Goal: Transaction & Acquisition: Purchase product/service

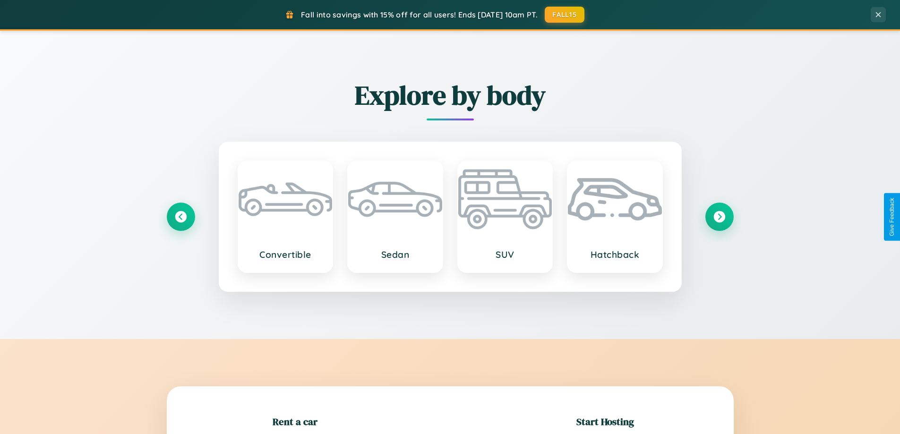
scroll to position [204, 0]
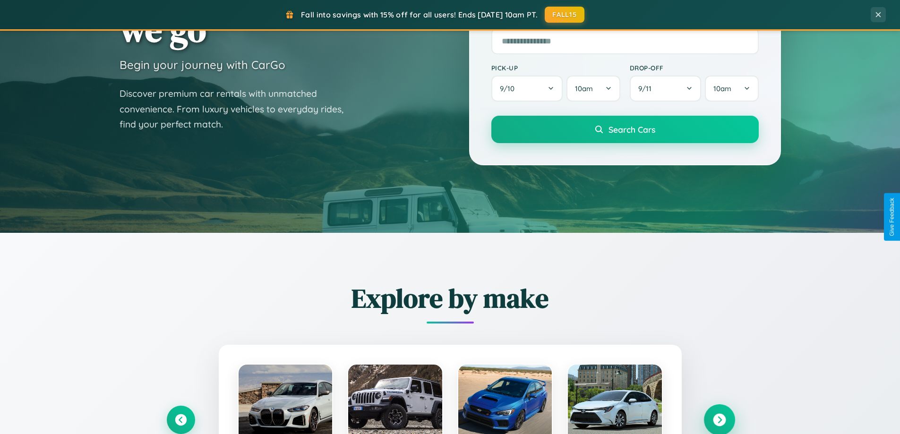
click at [719, 420] on icon at bounding box center [719, 420] width 13 height 13
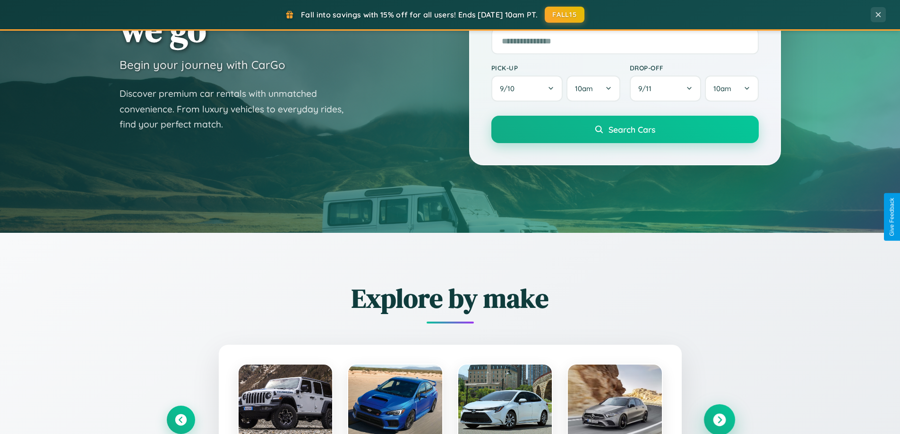
click at [719, 419] on icon at bounding box center [719, 420] width 13 height 13
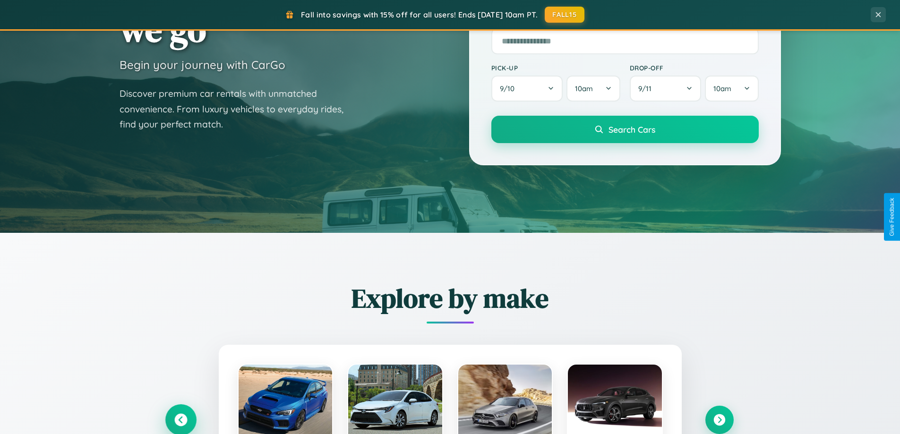
click at [180, 420] on icon at bounding box center [180, 420] width 13 height 13
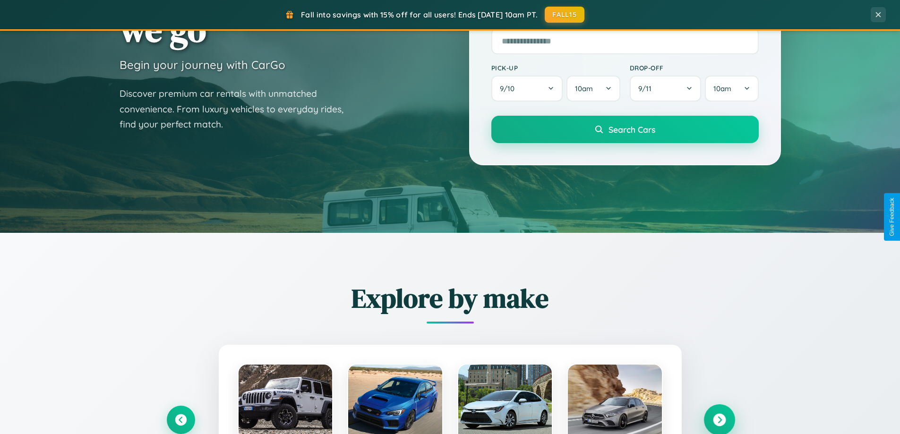
click at [719, 420] on icon at bounding box center [719, 420] width 13 height 13
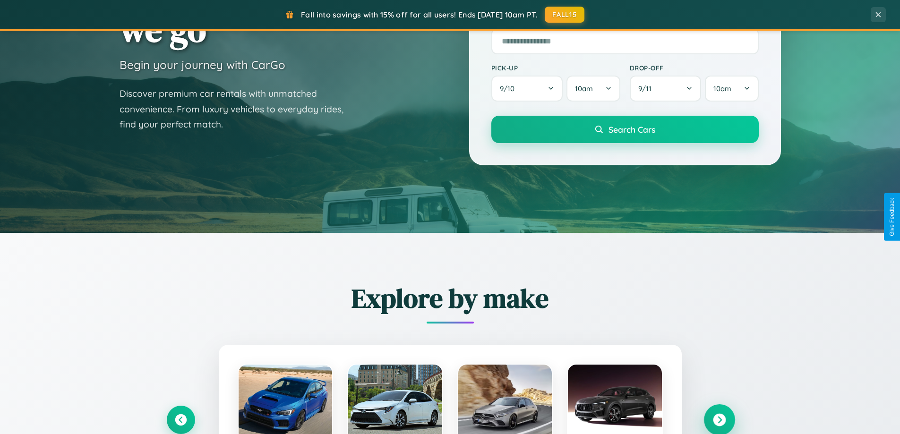
click at [719, 419] on icon at bounding box center [719, 420] width 13 height 13
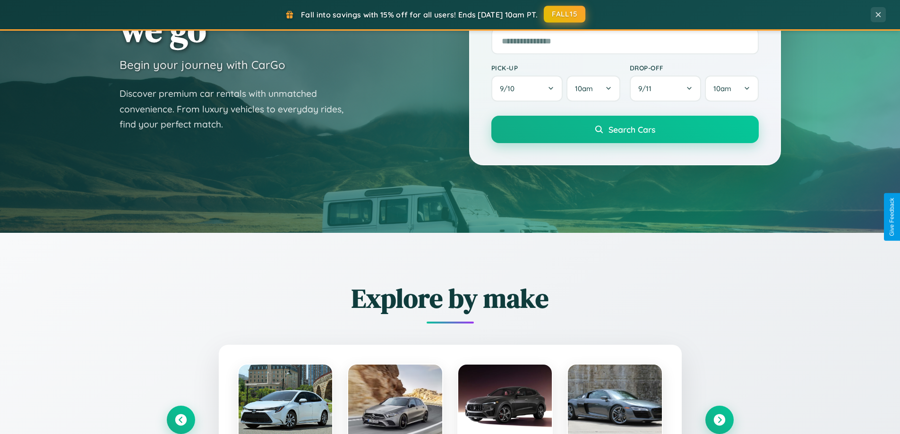
click at [565, 14] on button "FALL15" at bounding box center [565, 14] width 42 height 17
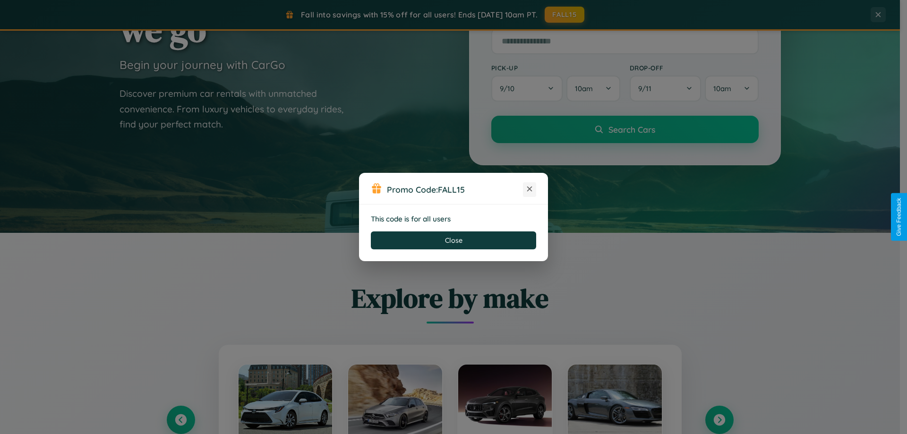
click at [530, 189] on icon at bounding box center [529, 188] width 9 height 9
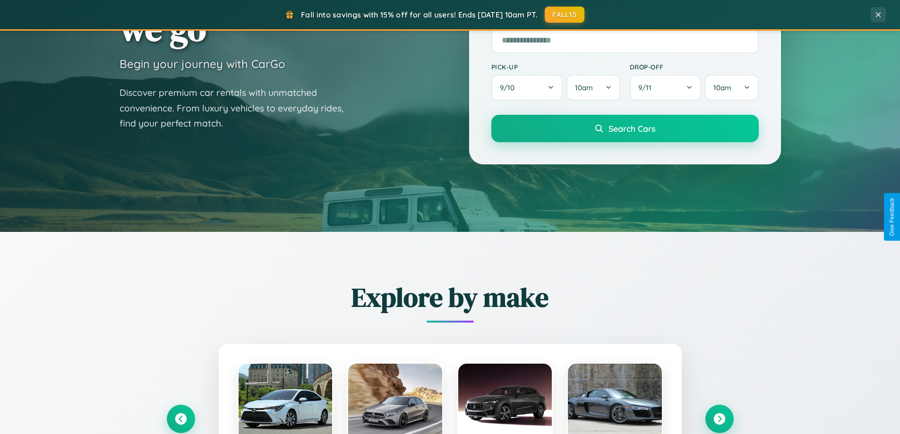
scroll to position [650, 0]
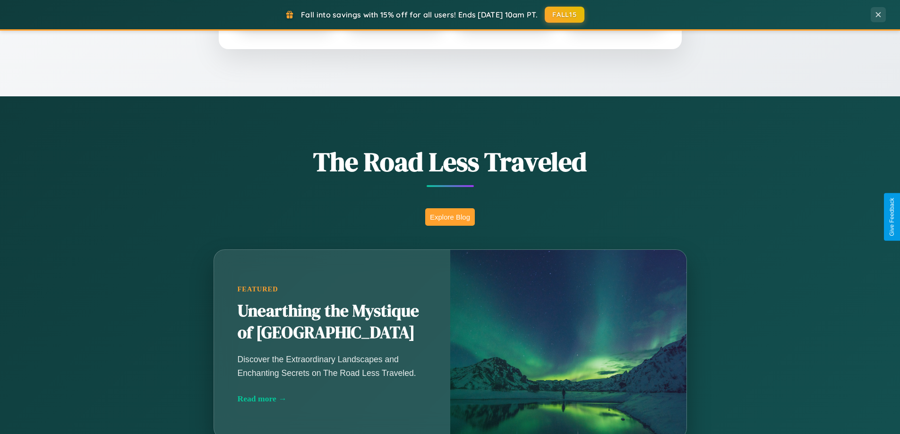
click at [450, 217] on button "Explore Blog" at bounding box center [450, 216] width 50 height 17
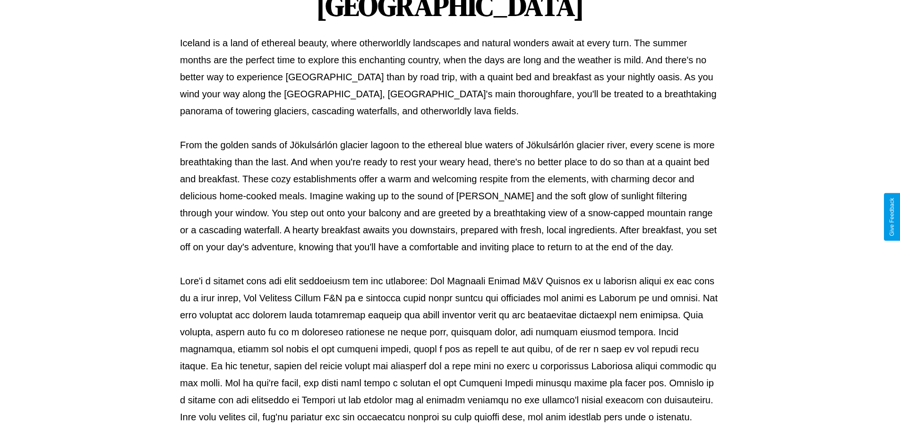
scroll to position [306, 0]
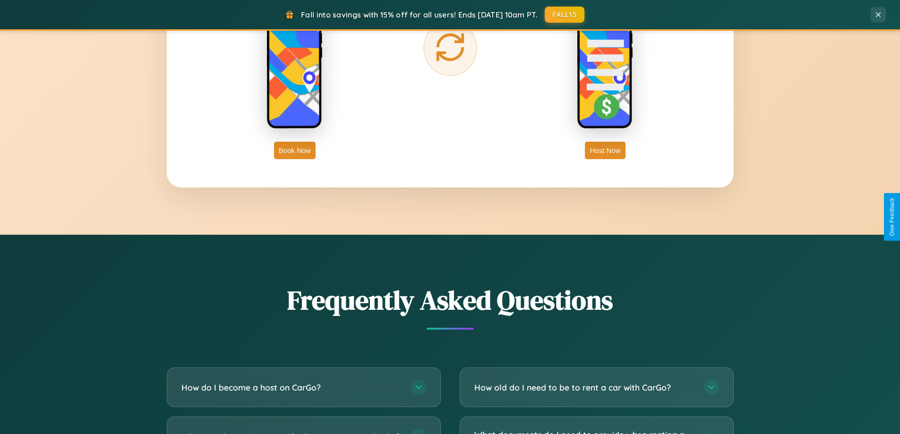
scroll to position [1818, 0]
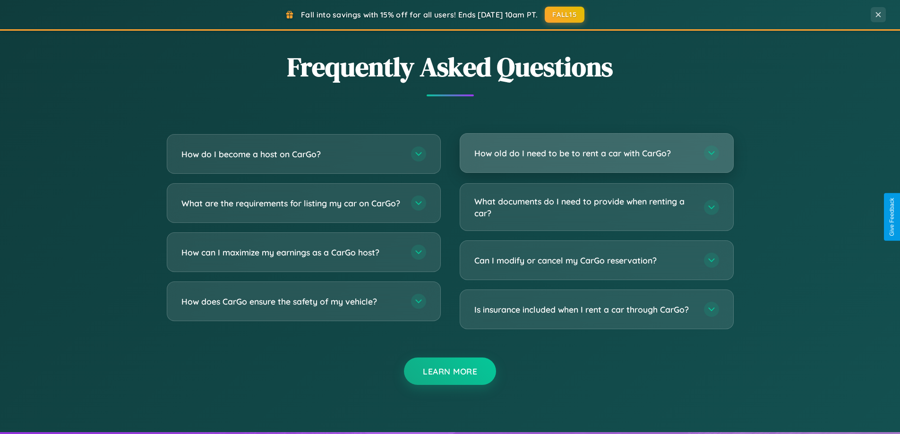
click at [596, 154] on h3 "How old do I need to be to rent a car with CarGo?" at bounding box center [584, 153] width 220 height 12
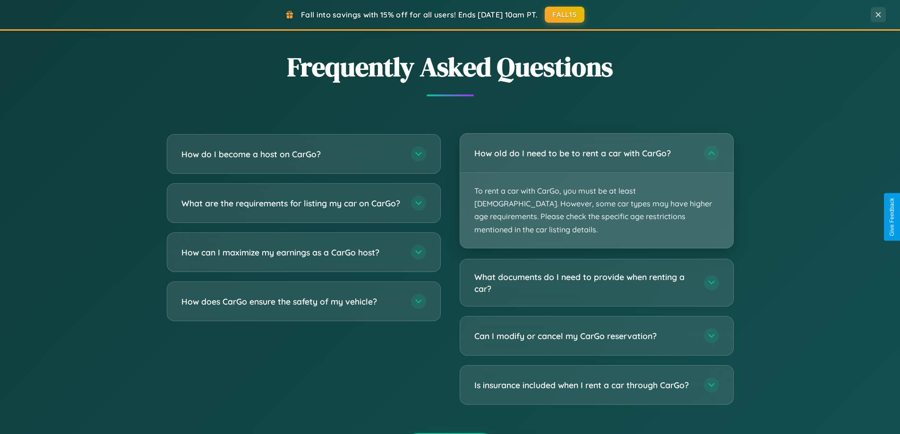
click at [596, 184] on p "To rent a car with CarGo, you must be at least 21 years old. However, some car …" at bounding box center [596, 210] width 273 height 75
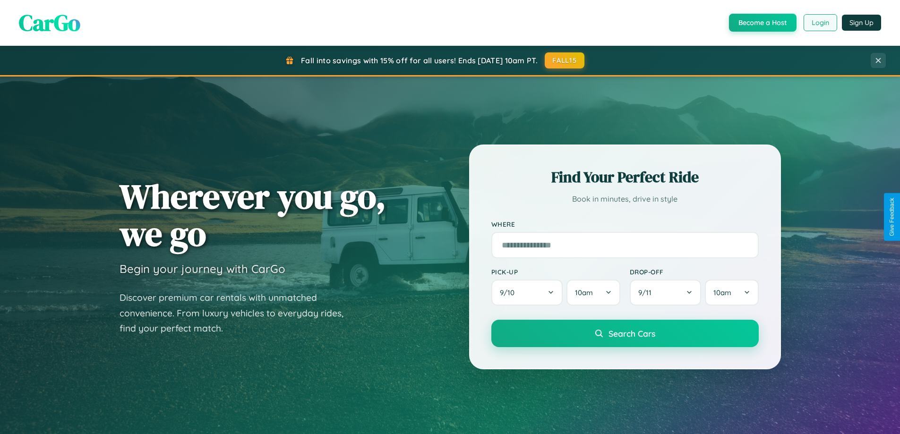
click at [820, 23] on button "Login" at bounding box center [821, 22] width 34 height 17
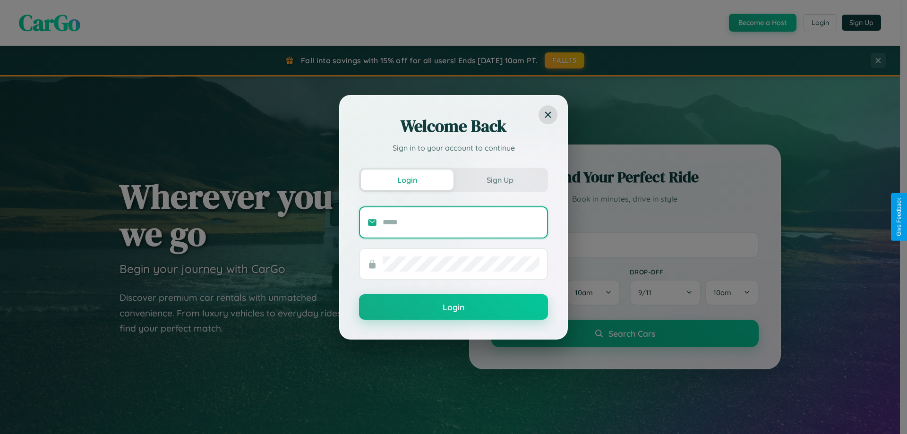
click at [461, 222] on input "text" at bounding box center [461, 222] width 157 height 15
type input "**********"
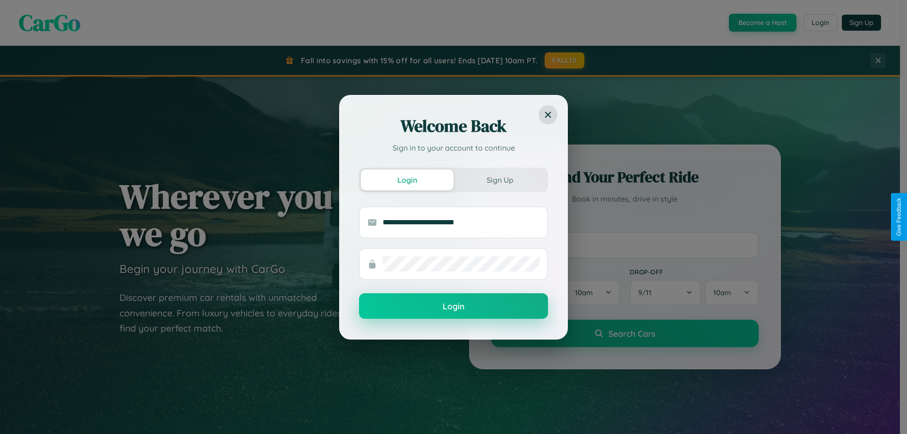
click at [454, 307] on button "Login" at bounding box center [453, 306] width 189 height 26
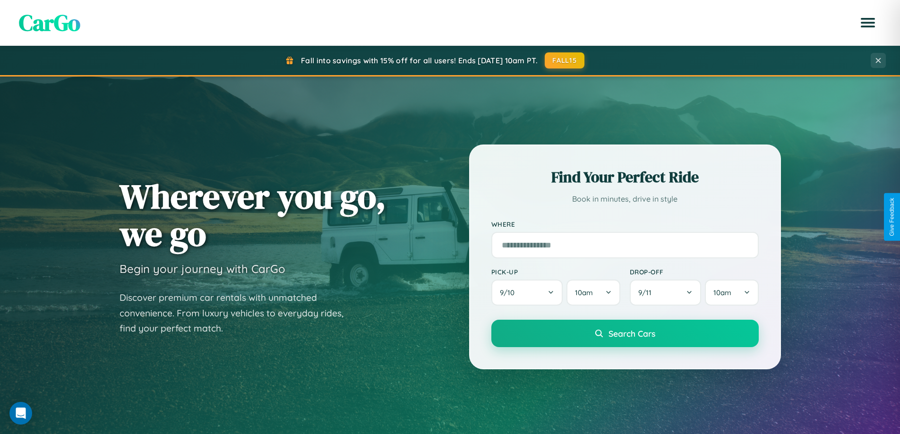
scroll to position [1518, 0]
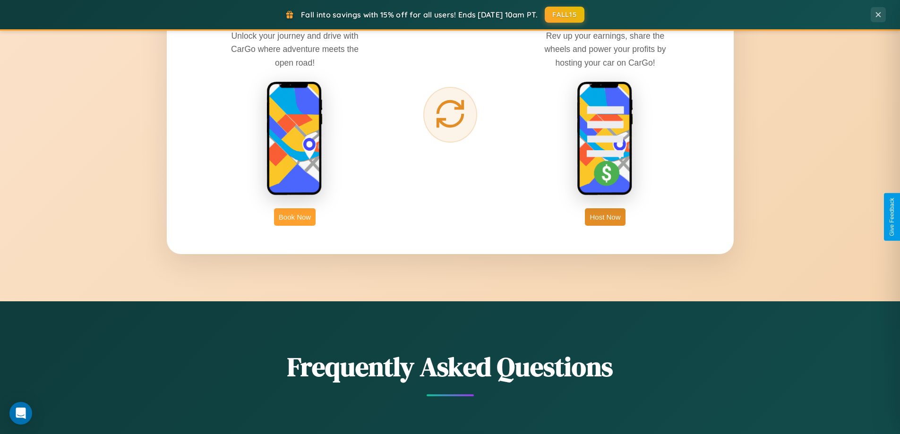
click at [295, 217] on button "Book Now" at bounding box center [295, 216] width 42 height 17
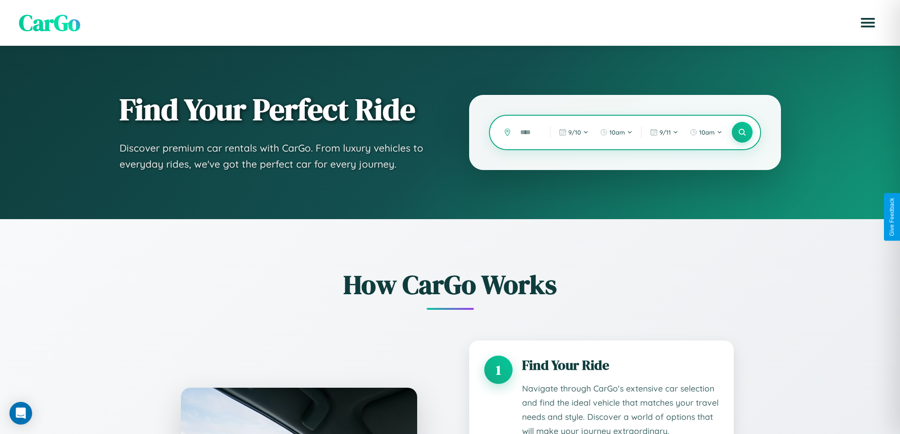
click at [528, 132] on input "text" at bounding box center [527, 132] width 25 height 17
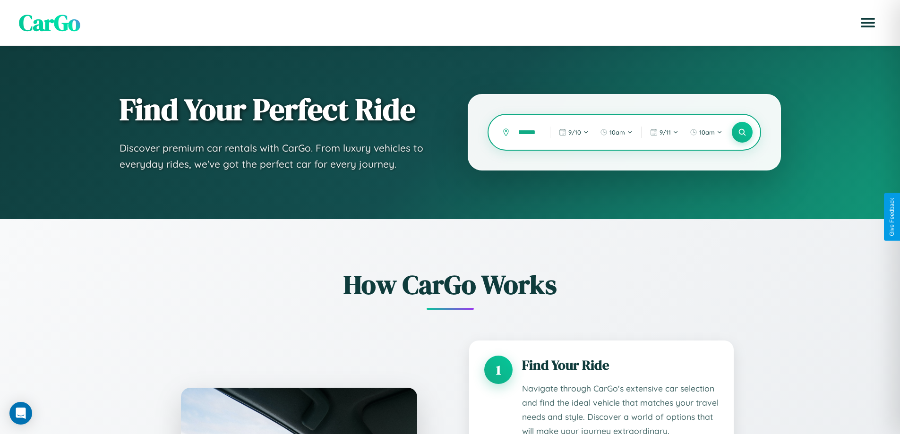
scroll to position [0, 22]
type input "**********"
click at [742, 132] on icon at bounding box center [741, 132] width 9 height 9
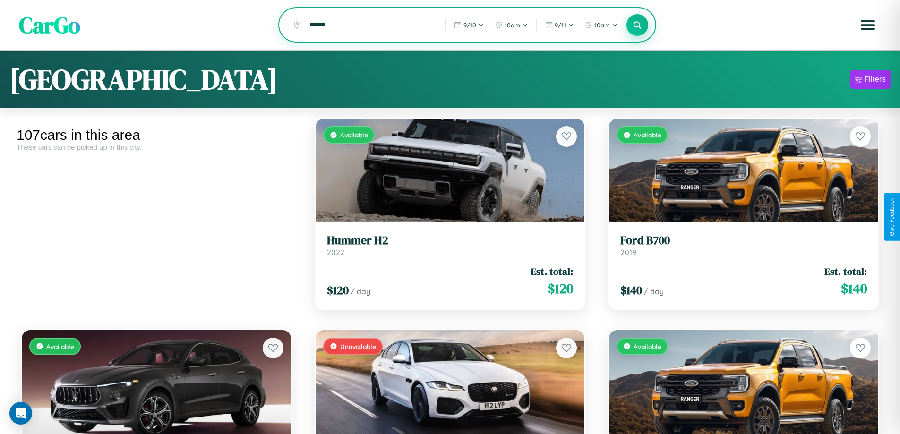
click at [637, 26] on icon at bounding box center [637, 24] width 9 height 9
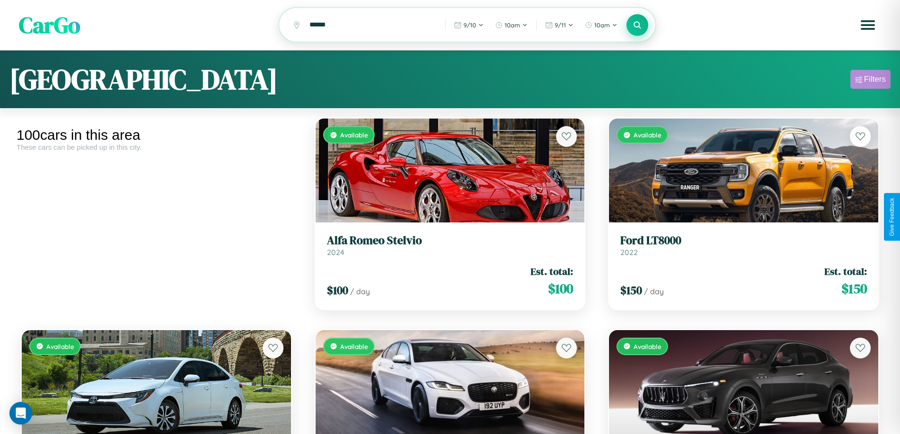
click at [870, 81] on div "Filters" at bounding box center [875, 79] width 22 height 9
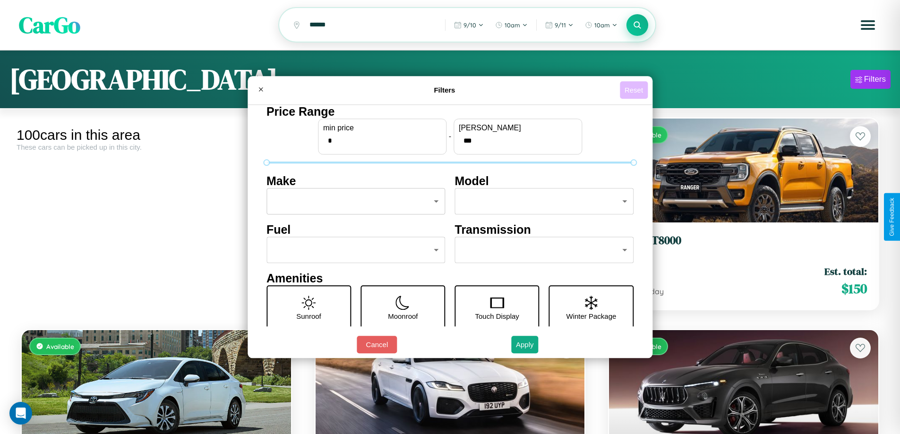
click at [635, 90] on button "Reset" at bounding box center [634, 89] width 28 height 17
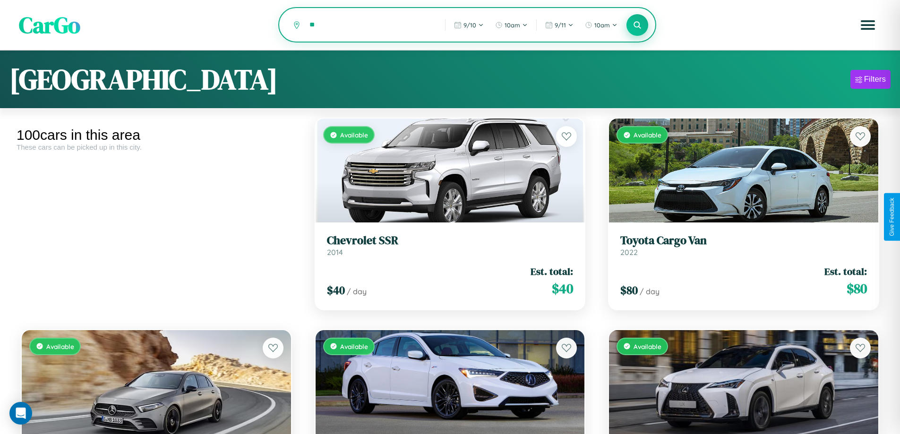
type input "*"
type input "*********"
click at [637, 25] on icon at bounding box center [637, 24] width 9 height 9
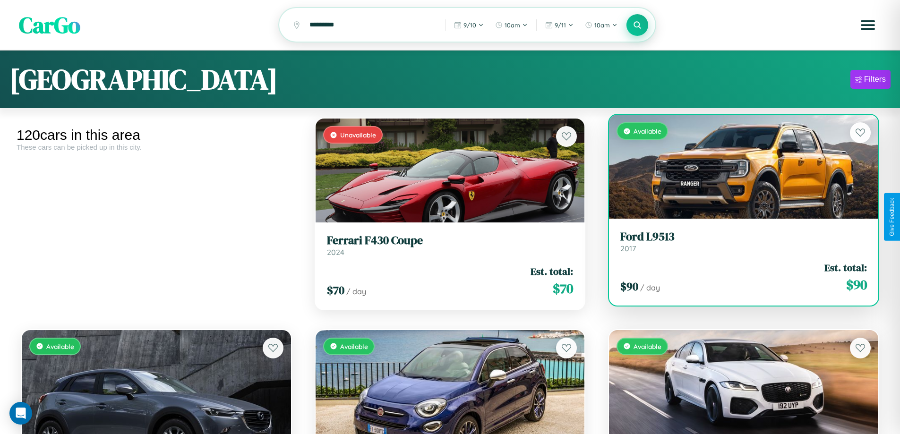
click at [737, 245] on link "Ford L9513 2017" at bounding box center [743, 241] width 247 height 23
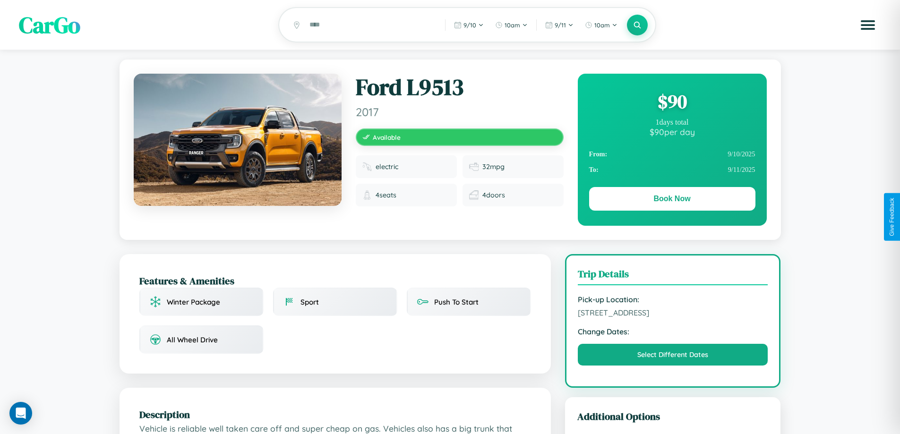
scroll to position [245, 0]
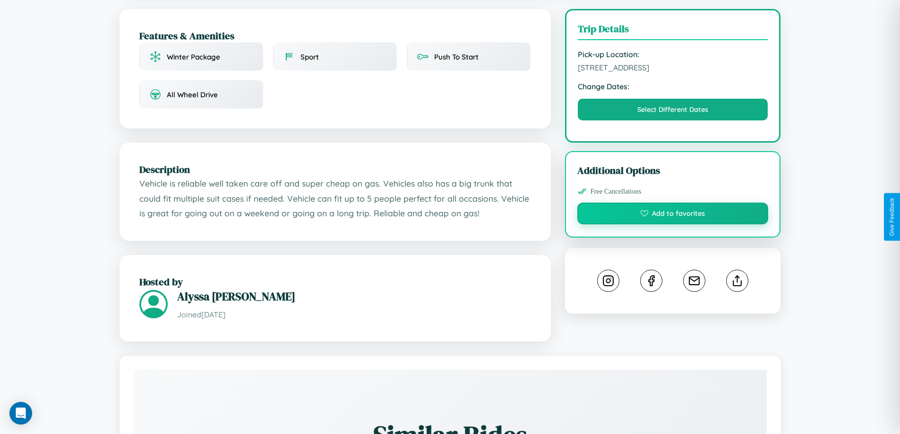
click at [673, 215] on button "Add to favorites" at bounding box center [672, 214] width 191 height 22
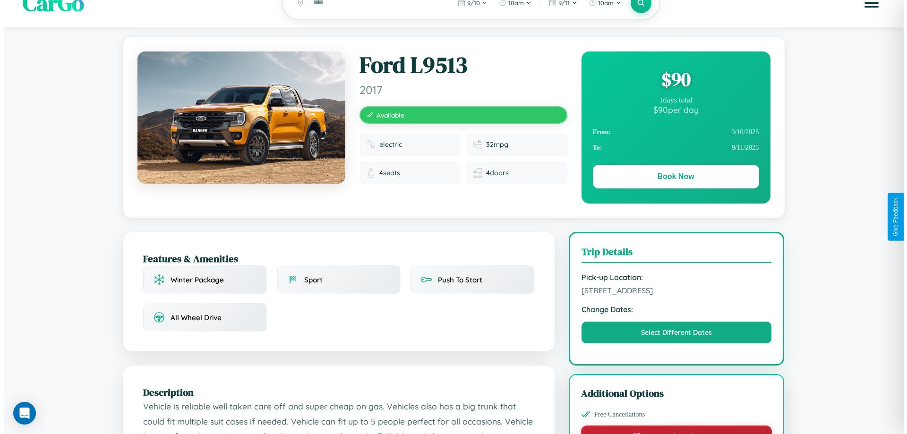
scroll to position [0, 0]
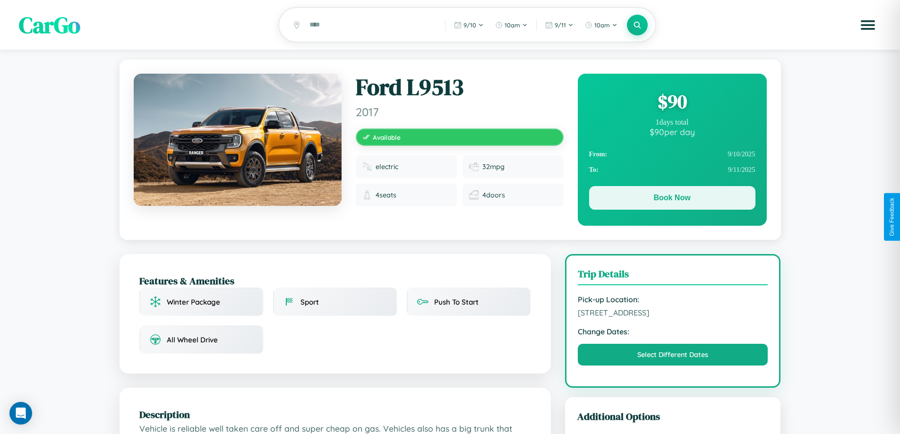
click at [672, 200] on button "Book Now" at bounding box center [672, 198] width 166 height 24
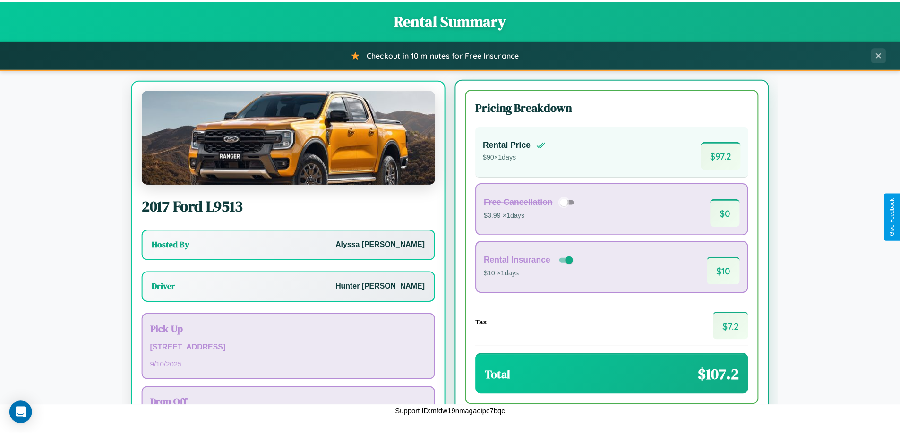
scroll to position [44, 0]
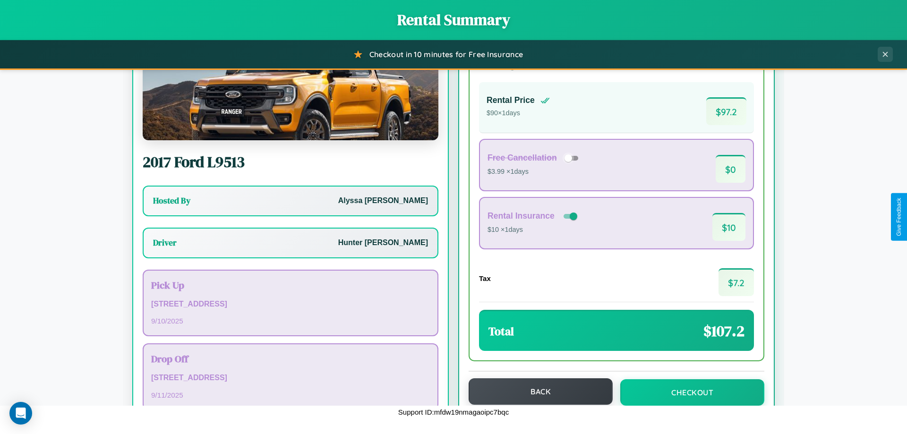
click at [536, 392] on button "Back" at bounding box center [541, 391] width 144 height 26
